Goal: Information Seeking & Learning: Compare options

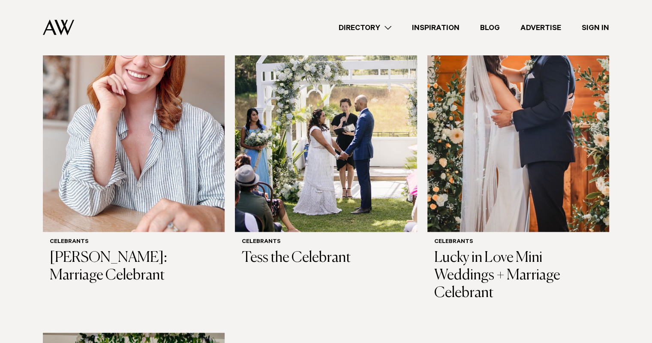
scroll to position [988, 0]
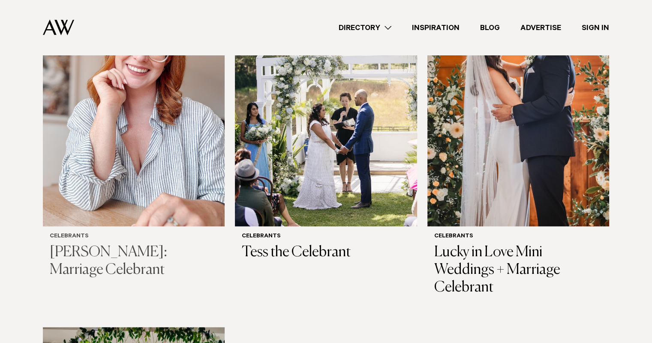
click at [65, 262] on h3 "[PERSON_NAME]: Marriage Celebrant" at bounding box center [134, 261] width 168 height 35
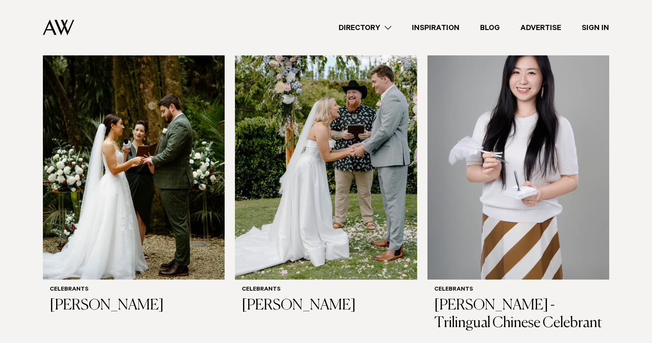
scroll to position [607, 0]
click at [104, 300] on h3 "[PERSON_NAME]" at bounding box center [134, 306] width 168 height 18
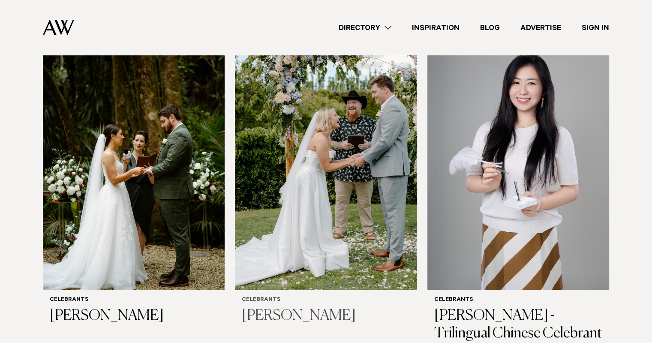
scroll to position [596, 0]
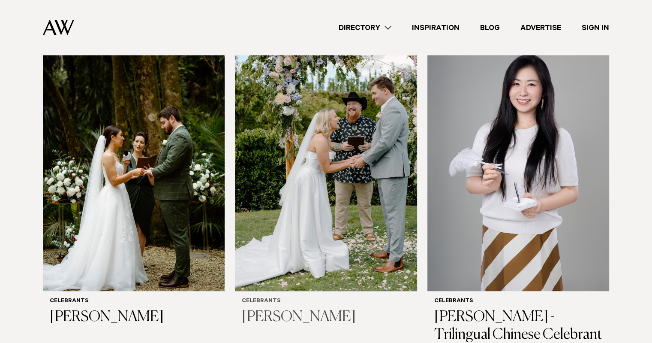
click at [278, 316] on h3 "[PERSON_NAME]" at bounding box center [326, 317] width 168 height 18
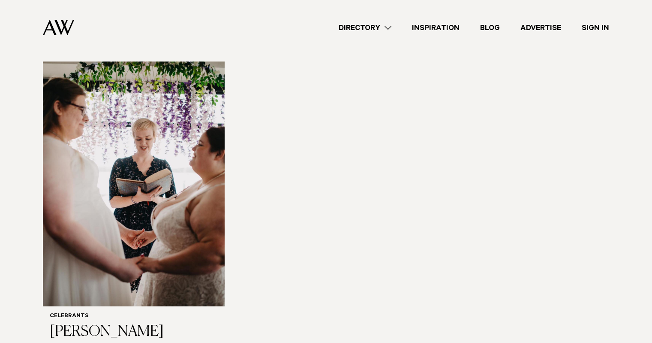
scroll to position [1306, 0]
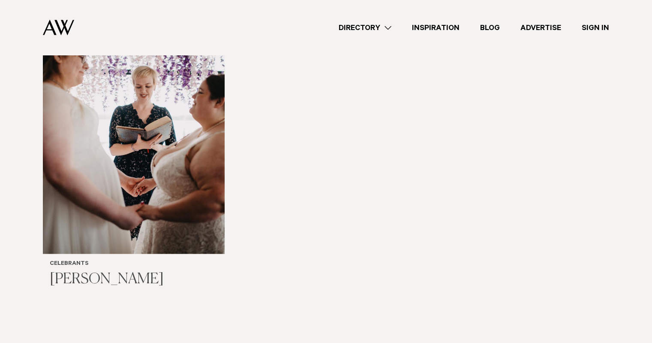
click at [114, 278] on h3 "[PERSON_NAME]" at bounding box center [134, 280] width 168 height 18
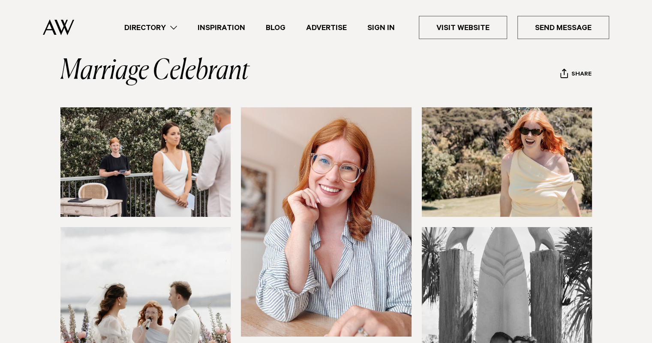
scroll to position [37, 0]
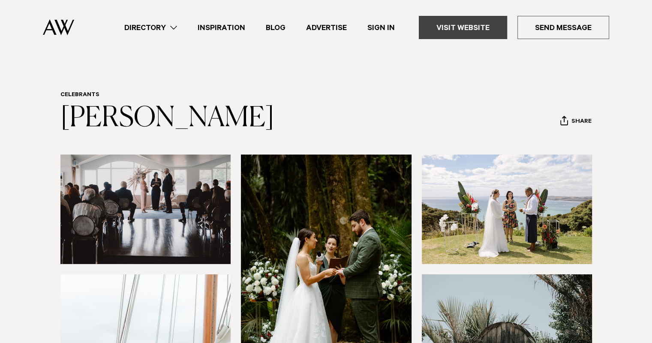
click at [449, 27] on link "Visit Website" at bounding box center [463, 27] width 88 height 23
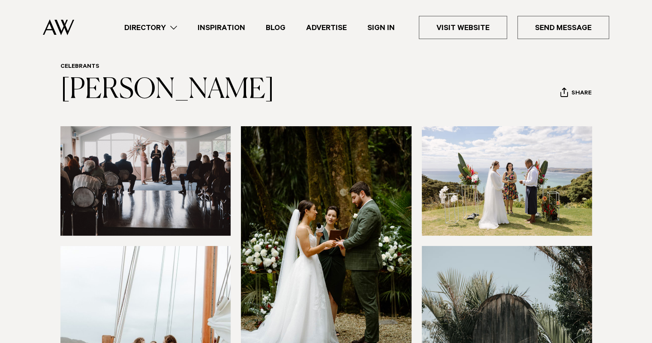
scroll to position [30, 0]
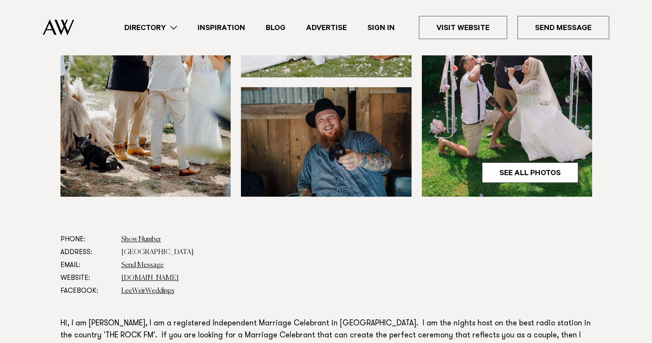
scroll to position [273, 0]
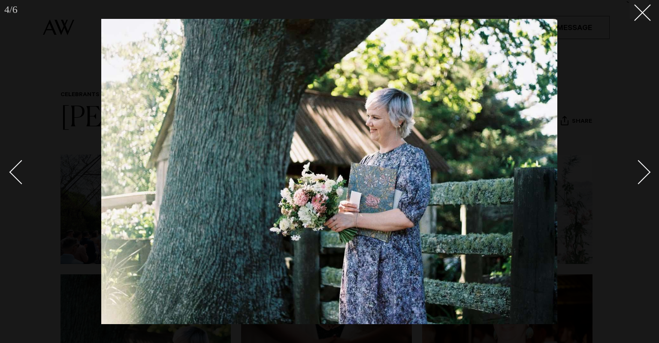
click at [114, 278] on div at bounding box center [329, 171] width 659 height 343
click at [638, 175] on div "Next slide" at bounding box center [638, 172] width 24 height 24
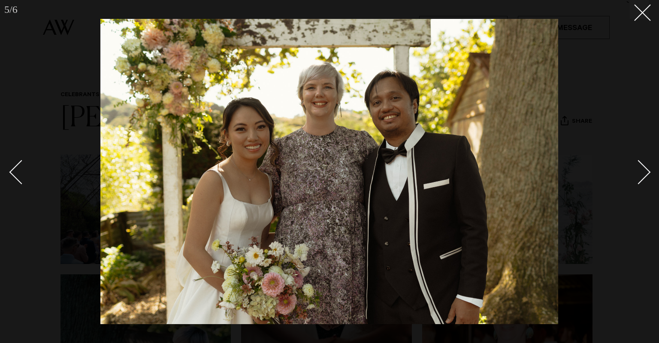
click at [638, 175] on div "Next slide" at bounding box center [638, 172] width 24 height 24
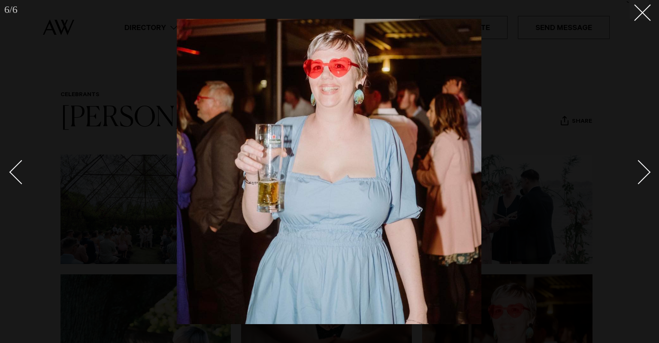
click at [638, 175] on div "Next slide" at bounding box center [638, 172] width 24 height 24
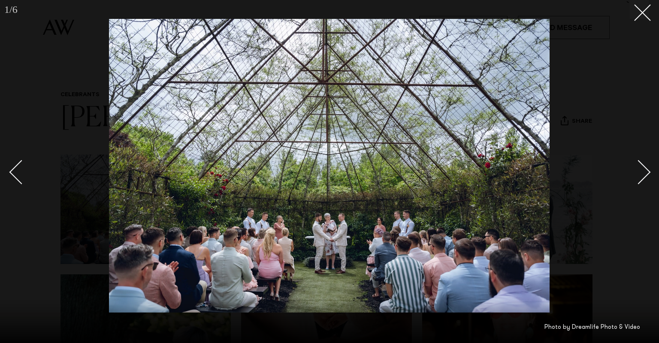
click at [638, 175] on div "Next slide" at bounding box center [638, 172] width 24 height 24
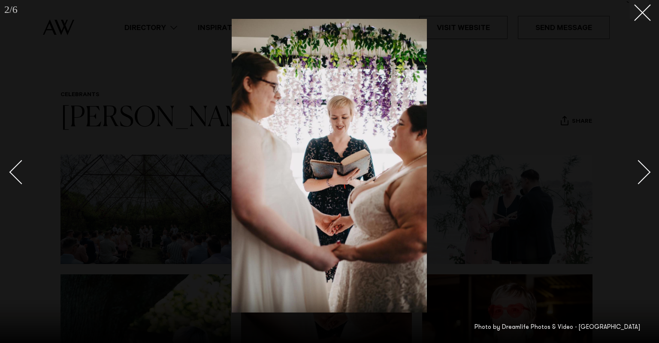
click at [638, 175] on div "Next slide" at bounding box center [638, 172] width 24 height 24
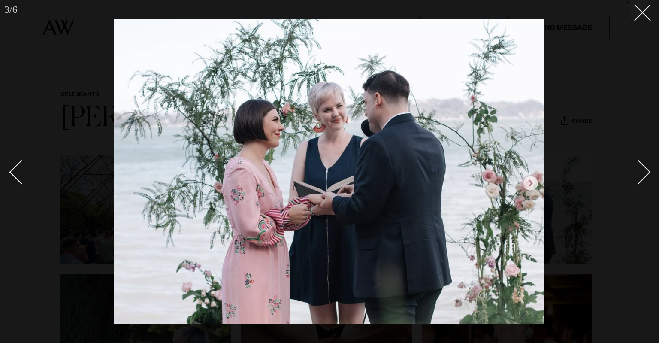
click at [638, 175] on div "Next slide" at bounding box center [638, 172] width 24 height 24
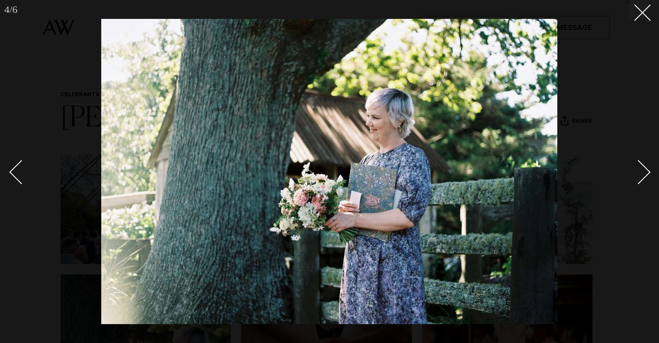
click at [638, 175] on div "Next slide" at bounding box center [638, 172] width 24 height 24
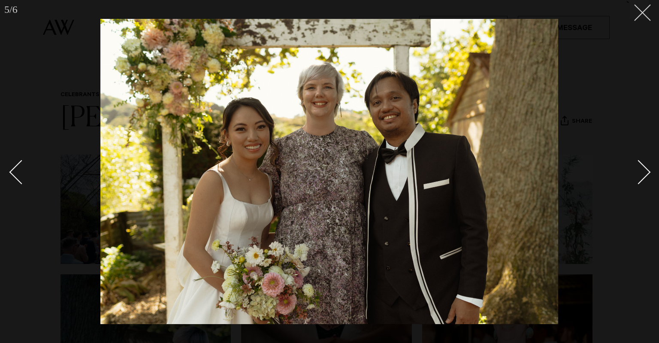
click at [640, 14] on icon at bounding box center [639, 9] width 10 height 10
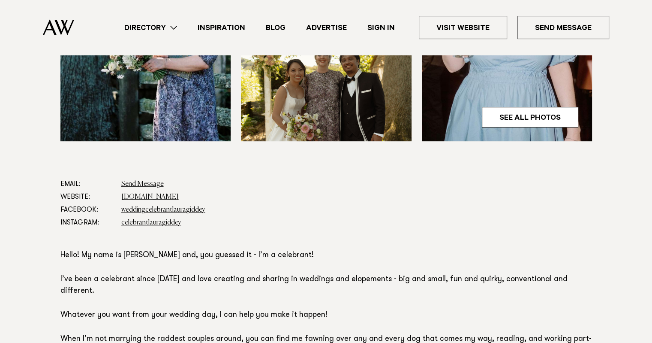
scroll to position [362, 0]
click at [151, 195] on link "www.lauragiddey.co.nz" at bounding box center [149, 196] width 57 height 7
